Goal: Transaction & Acquisition: Purchase product/service

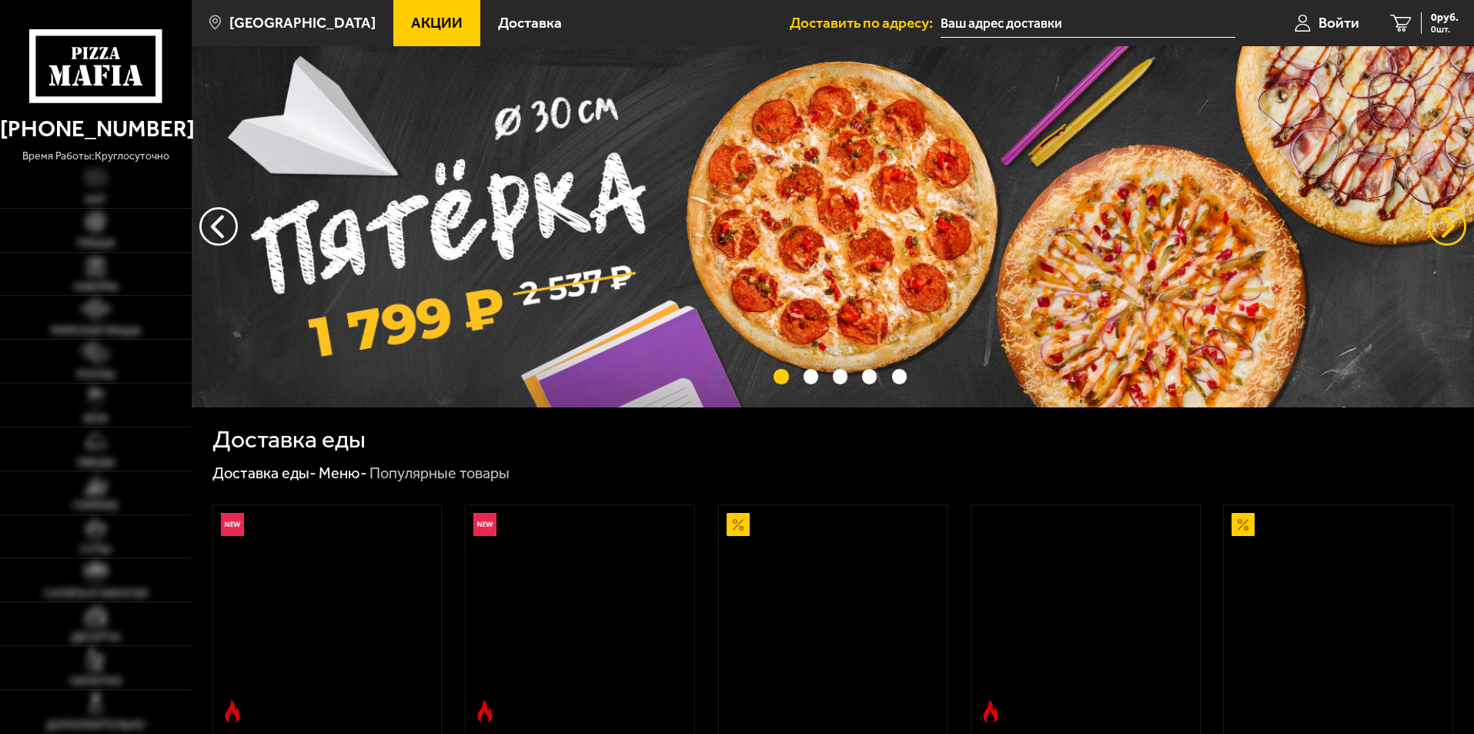
click at [1439, 226] on button "предыдущий" at bounding box center [1447, 226] width 38 height 38
click at [1438, 233] on button "предыдущий" at bounding box center [1447, 226] width 38 height 38
click at [1461, 228] on button "предыдущий" at bounding box center [1447, 226] width 38 height 38
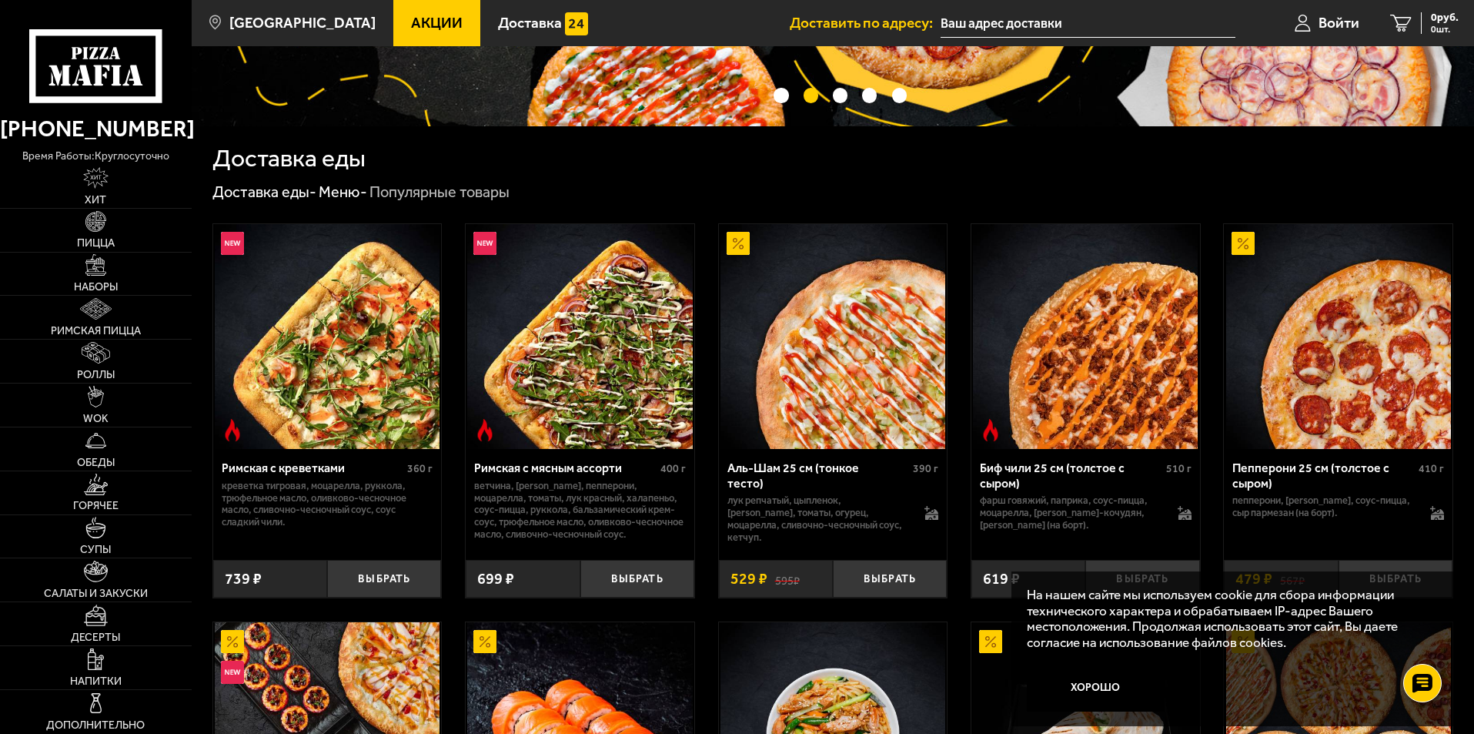
scroll to position [308, 0]
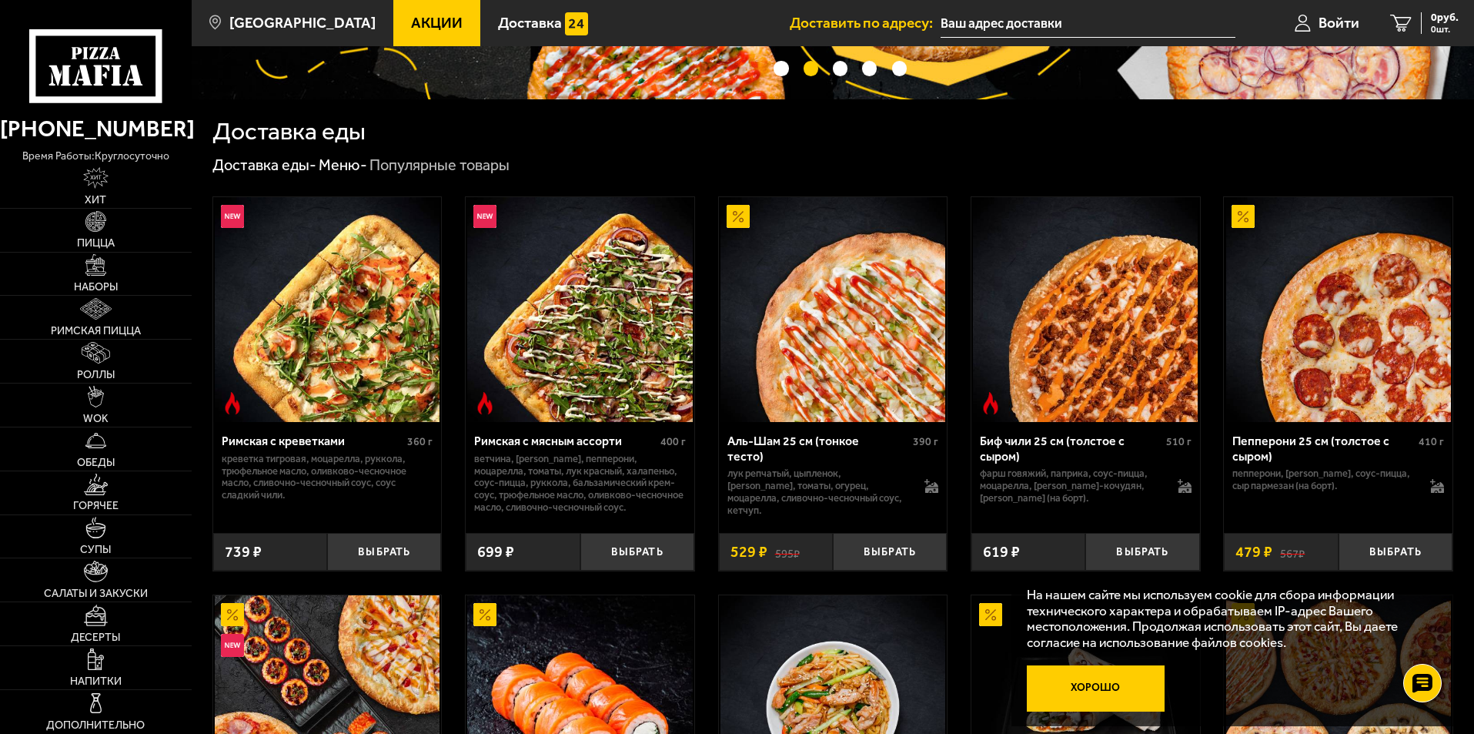
click at [1075, 689] on button "Хорошо" at bounding box center [1096, 688] width 139 height 46
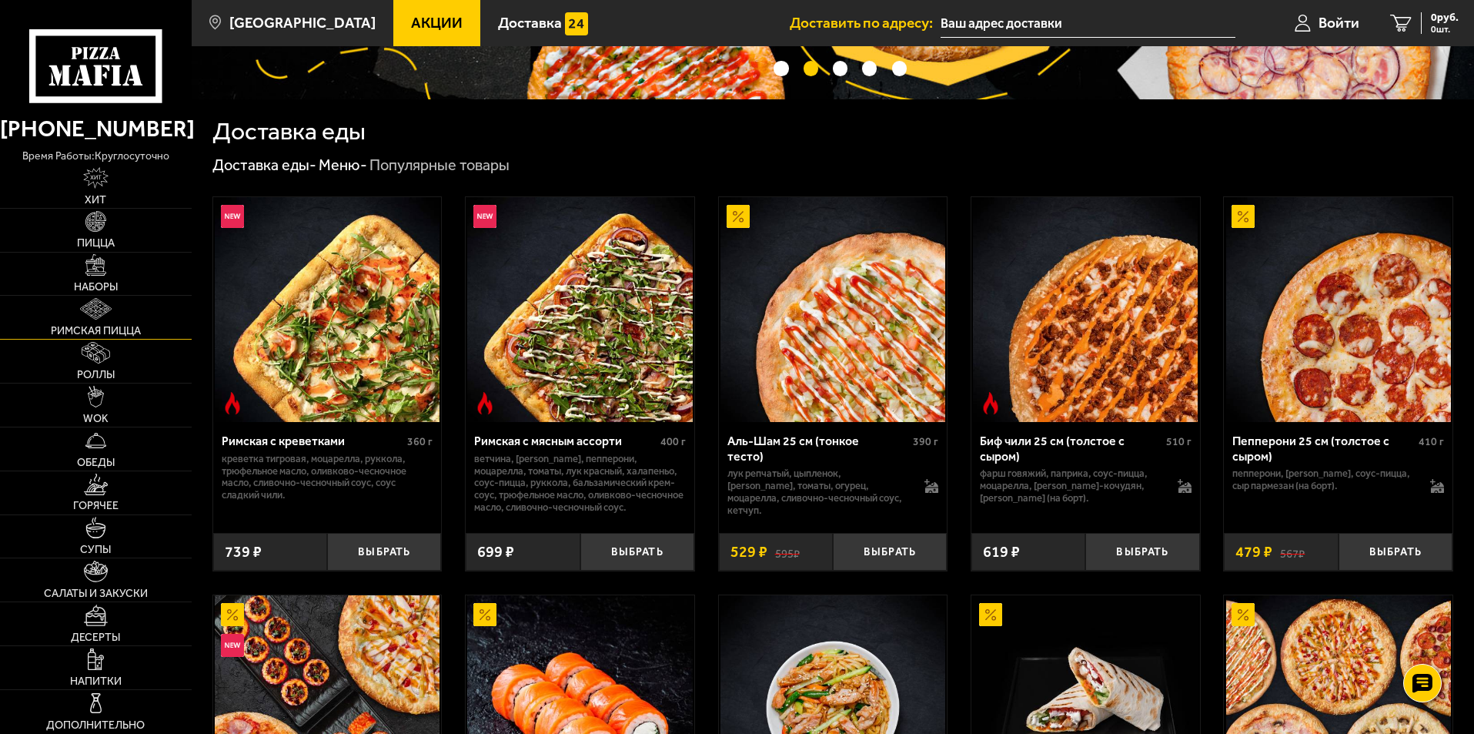
click at [112, 317] on link "Римская пицца" at bounding box center [96, 317] width 192 height 43
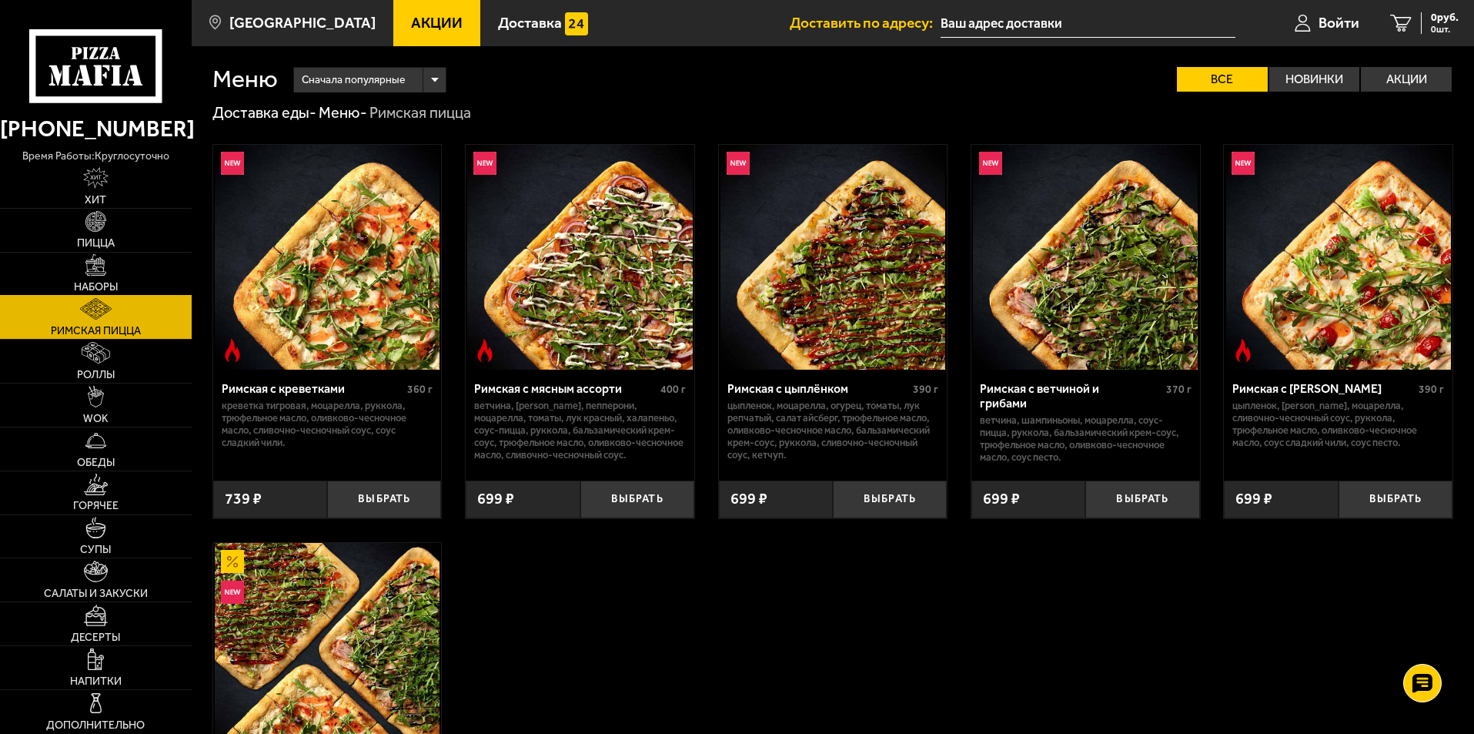
click at [79, 279] on link "Наборы" at bounding box center [96, 274] width 192 height 43
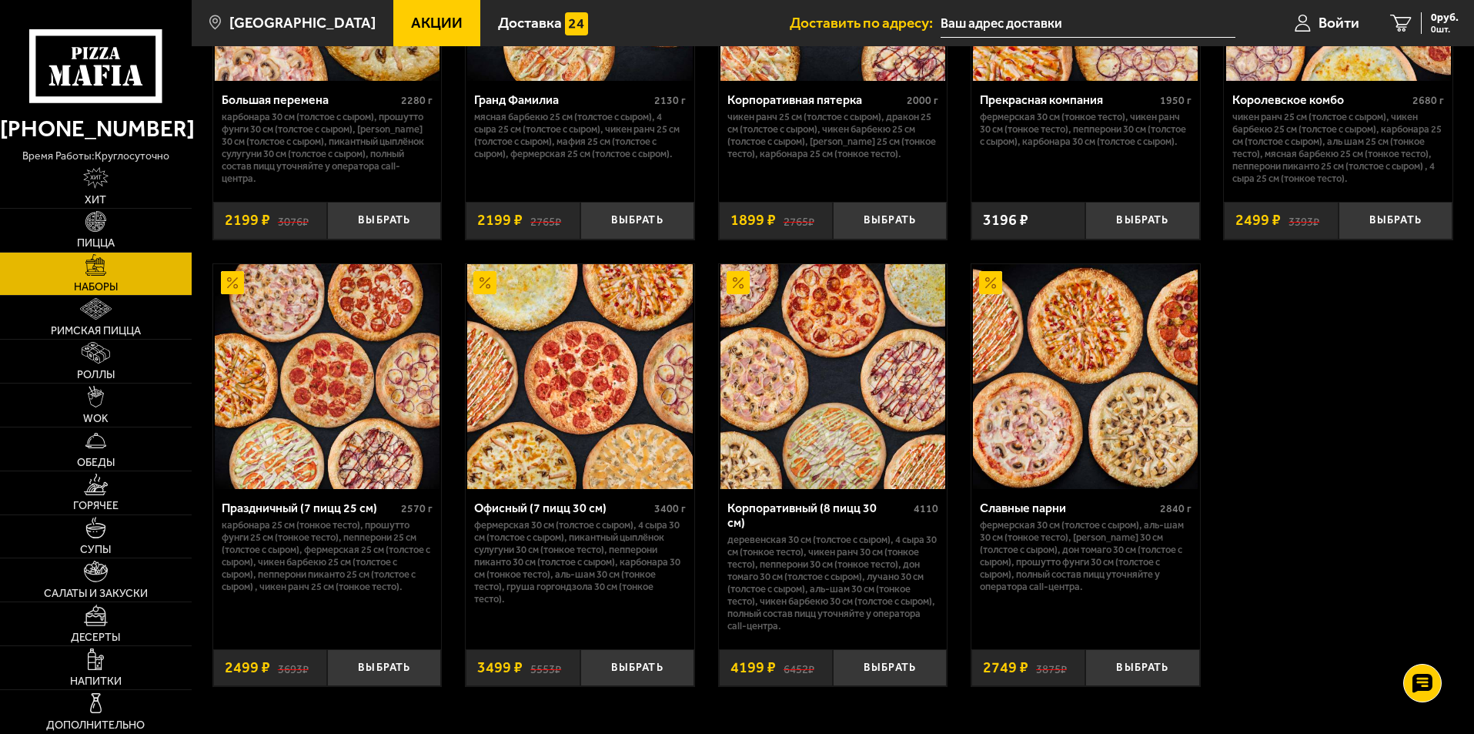
scroll to position [2156, 0]
